Goal: Browse casually

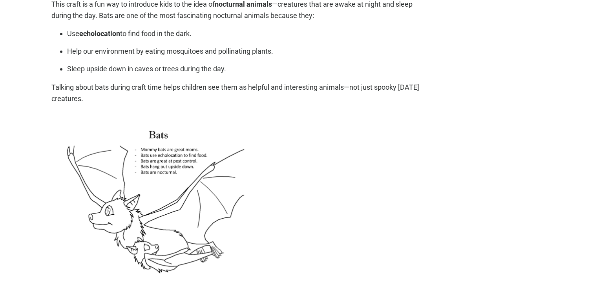
scroll to position [2080, 0]
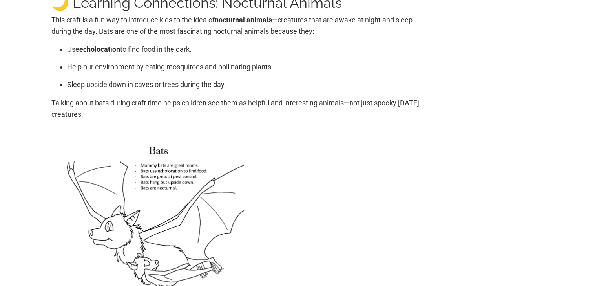
scroll to position [2040, 0]
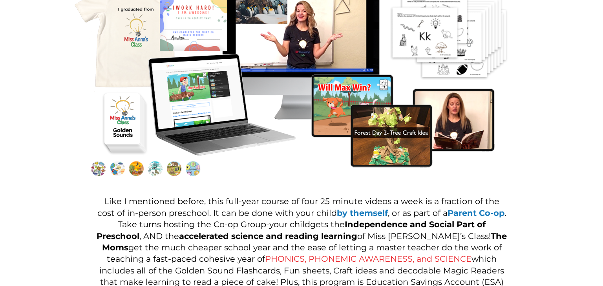
scroll to position [746, 0]
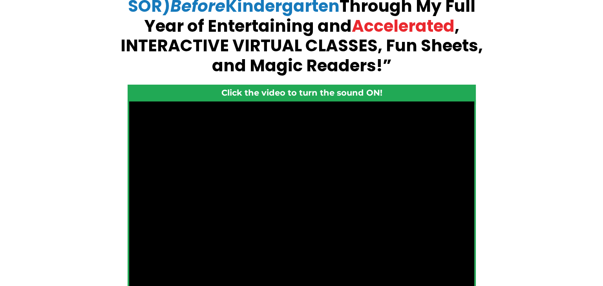
scroll to position [220, 0]
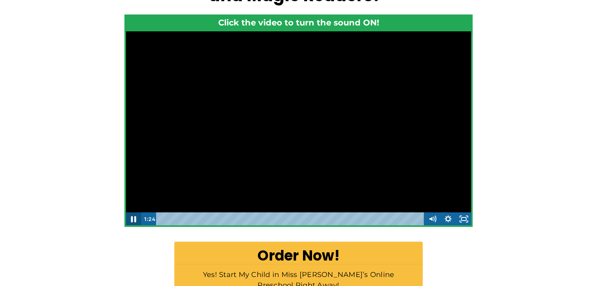
click at [131, 218] on icon "Pause" at bounding box center [133, 220] width 5 height 6
